Goal: Information Seeking & Learning: Learn about a topic

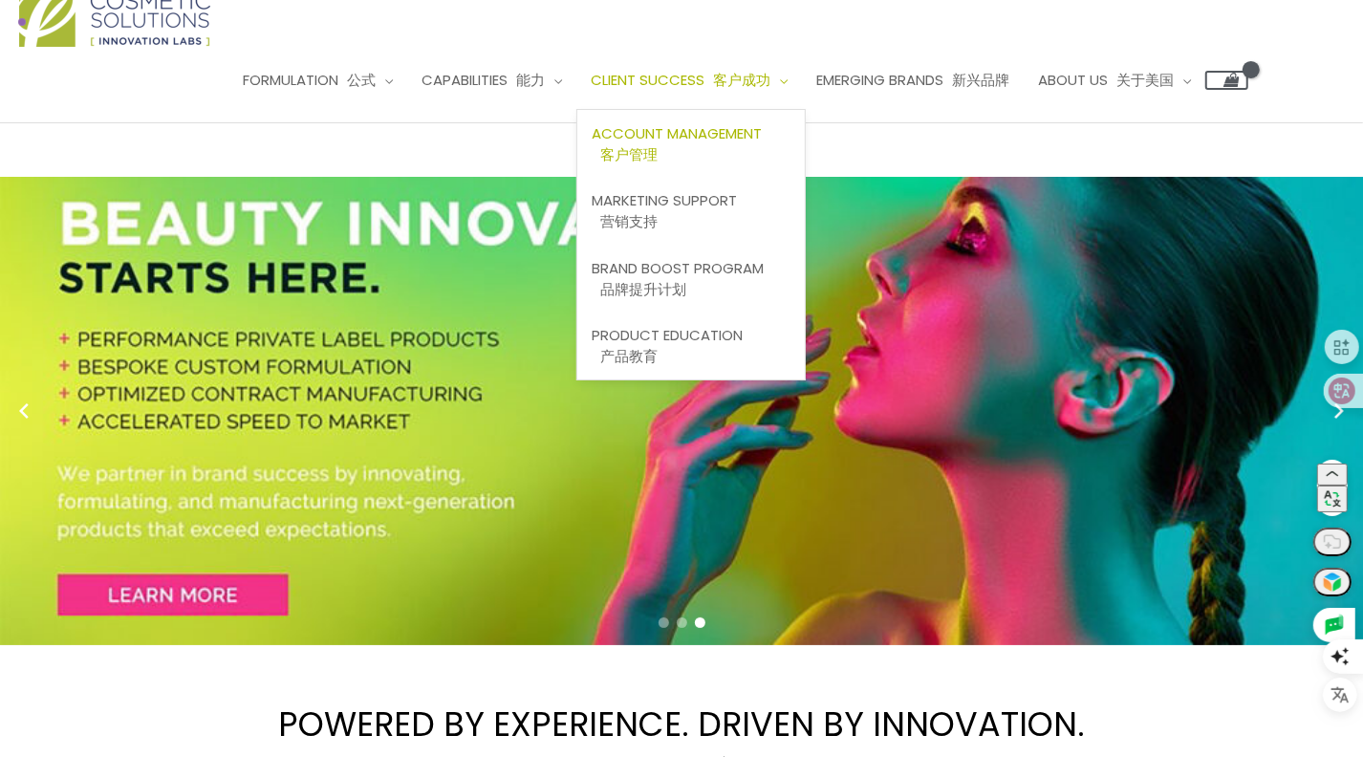
scroll to position [191, 0]
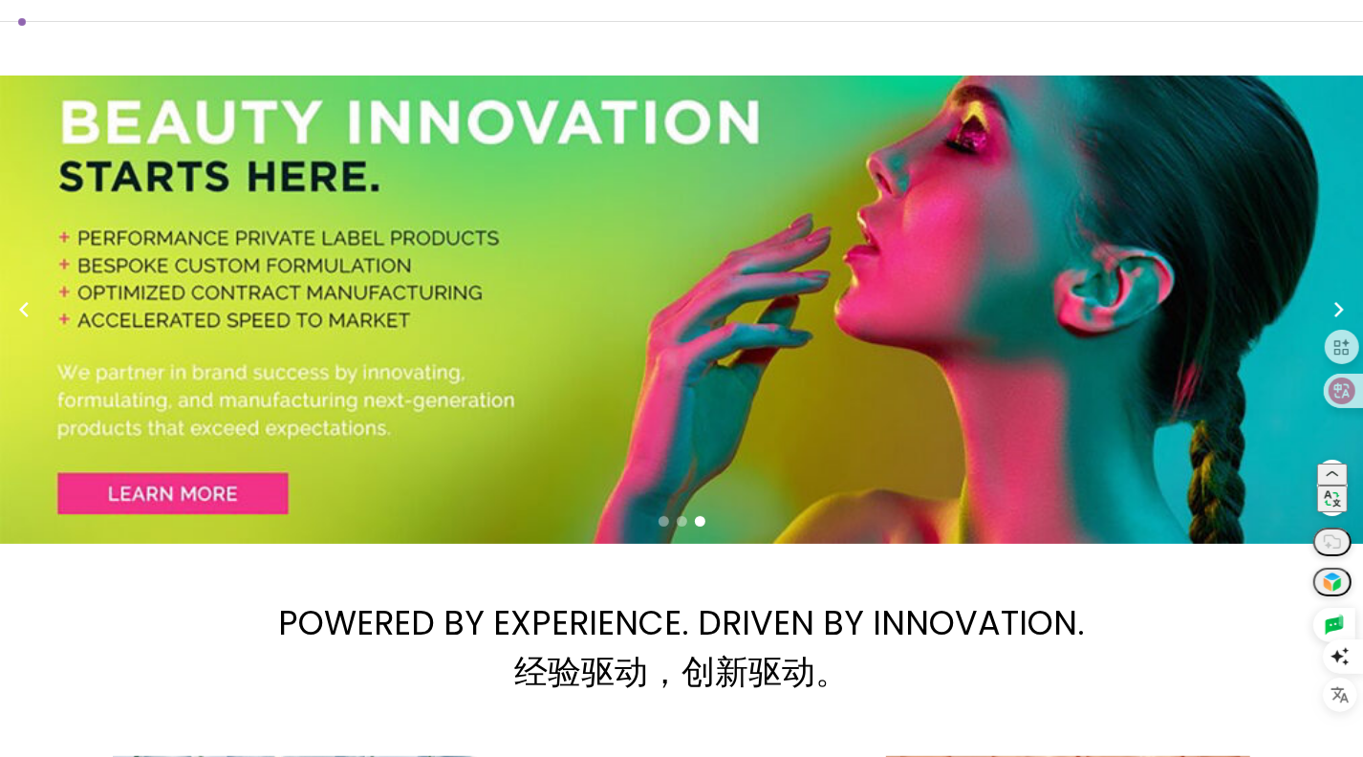
click at [987, 294] on div "3 / 3" at bounding box center [689, 310] width 1378 height 469
click at [680, 516] on span "Go to slide 2" at bounding box center [682, 521] width 11 height 11
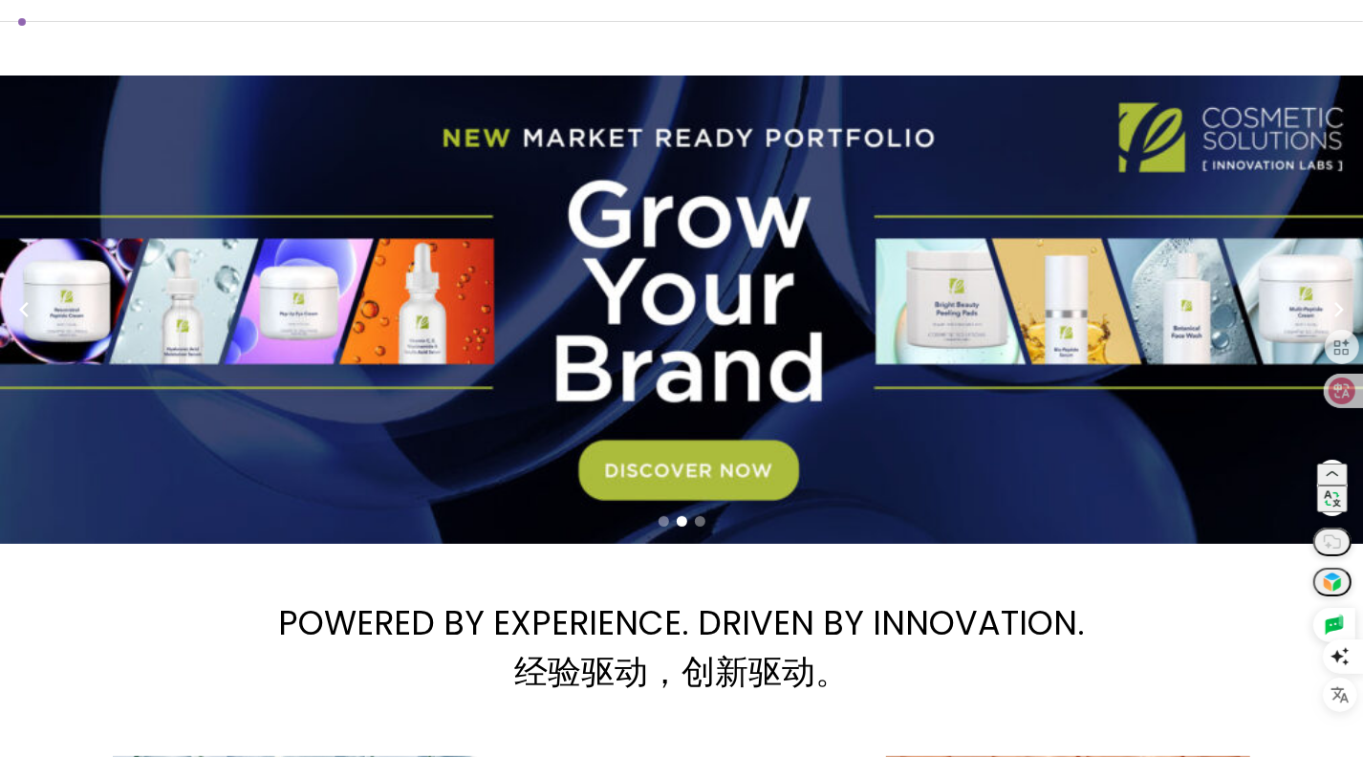
click at [664, 516] on span "Go to slide 1" at bounding box center [664, 521] width 11 height 11
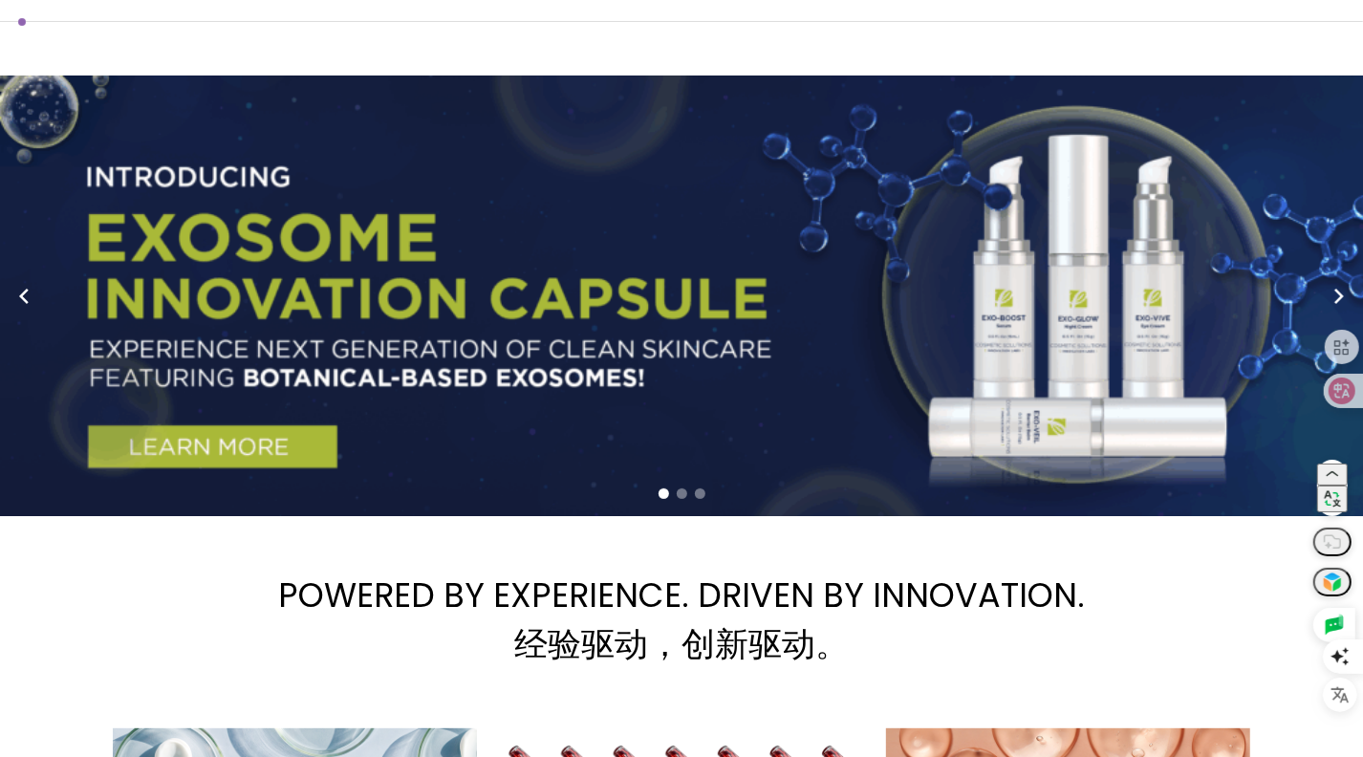
click at [680, 489] on span "Go to slide 2" at bounding box center [682, 494] width 11 height 11
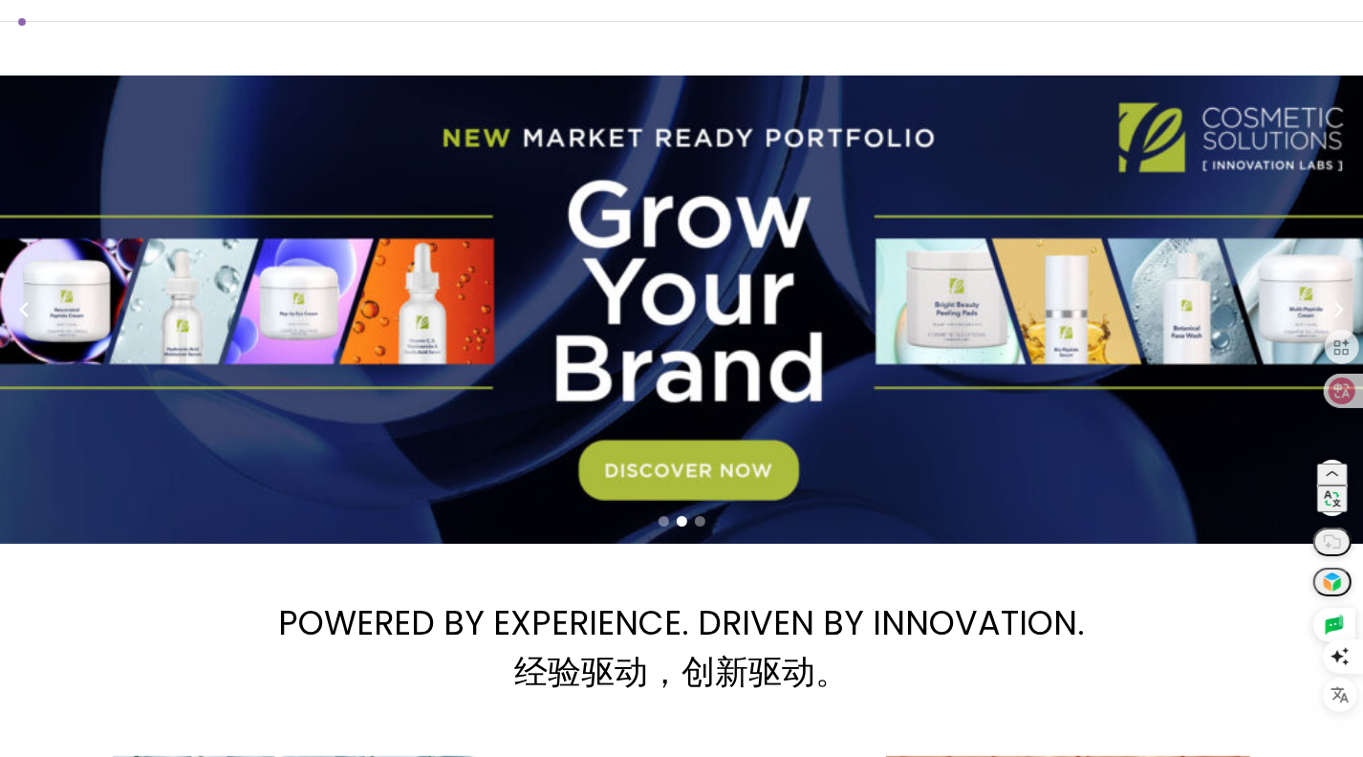
click at [700, 516] on span "Go to slide 3" at bounding box center [700, 521] width 11 height 11
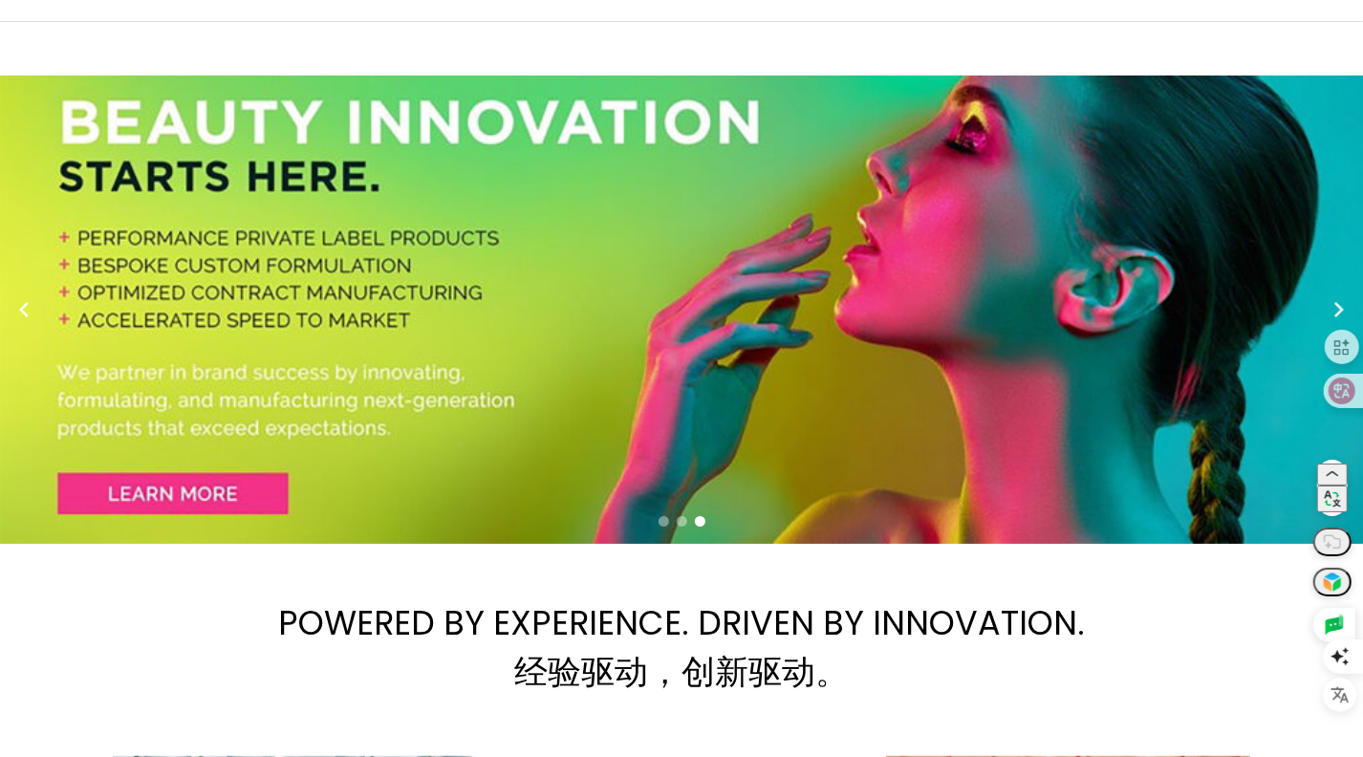
click at [669, 510] on div at bounding box center [681, 522] width 1363 height 25
click at [663, 516] on span "Go to slide 1" at bounding box center [664, 521] width 11 height 11
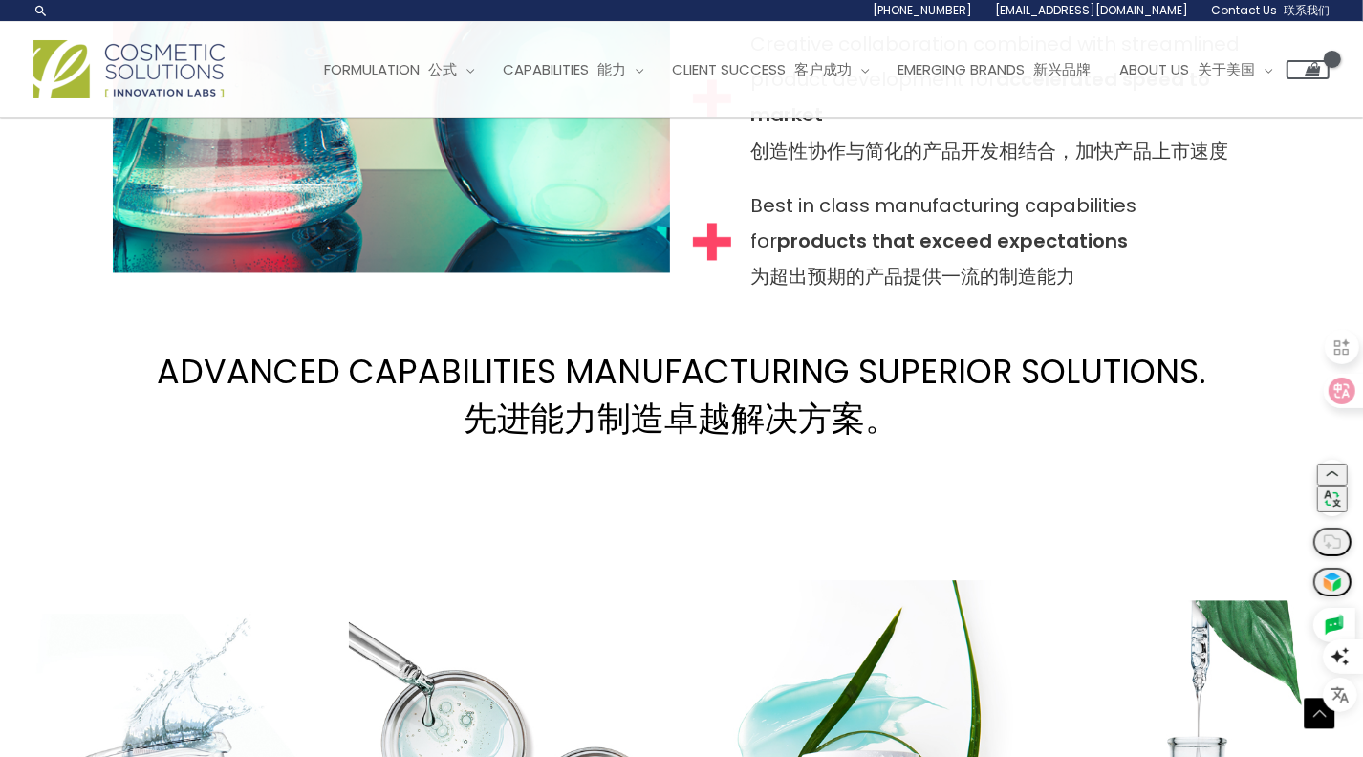
scroll to position [2389, 0]
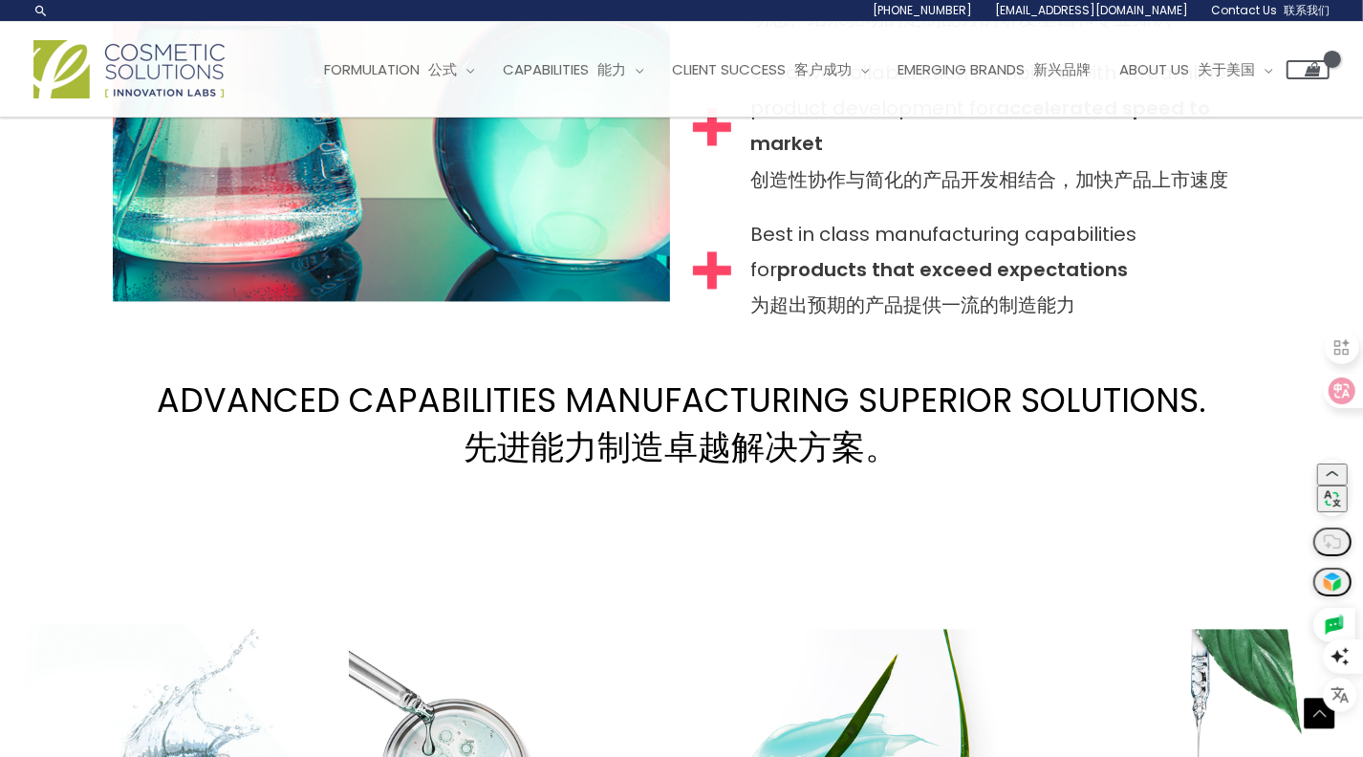
scroll to position [2400, 0]
